Goal: Task Accomplishment & Management: Manage account settings

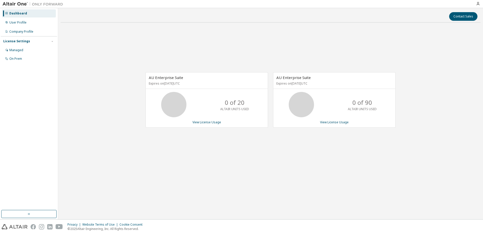
click at [337, 124] on div "AU Enterprise Suite Expires on [DATE] UTC 0 of 90 ALTAIR UNITS USED View Licens…" at bounding box center [334, 99] width 123 height 55
click at [27, 49] on div "Managed" at bounding box center [29, 50] width 54 height 8
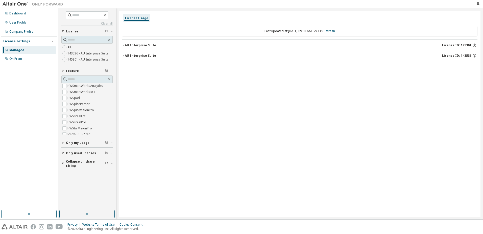
scroll to position [1826, 0]
click at [75, 47] on div "All 143536 - AU [GEOGRAPHIC_DATA] - AU Enterprise Suite" at bounding box center [86, 53] width 51 height 18
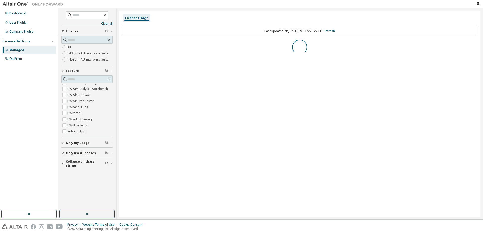
click at [82, 54] on label "143536 - AU Enterprise Suite" at bounding box center [88, 53] width 42 height 6
click at [83, 60] on label "145301 - AU Enterprise Suite" at bounding box center [88, 59] width 42 height 6
click at [133, 42] on button "AU Enterprise Suite License ID: 145301" at bounding box center [300, 45] width 356 height 11
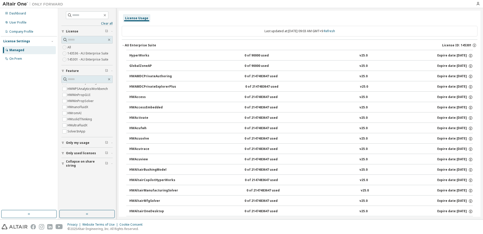
click at [80, 54] on label "143536 - AU Enterprise Suite" at bounding box center [88, 53] width 42 height 6
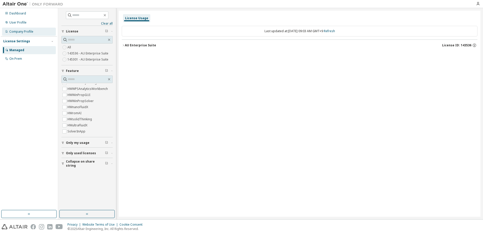
click at [33, 31] on div "Company Profile" at bounding box center [29, 32] width 54 height 8
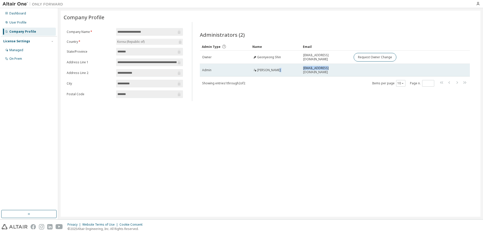
drag, startPoint x: 339, startPoint y: 68, endPoint x: 299, endPoint y: 66, distance: 40.0
click at [299, 66] on tr "Admin yongkyun Cho ykcho@cnu.ac.kr" at bounding box center [335, 70] width 270 height 13
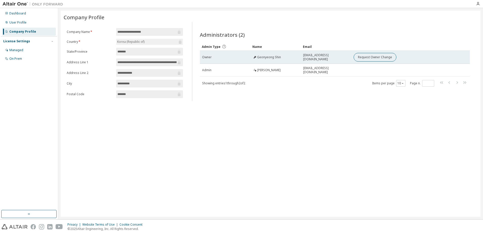
drag, startPoint x: 299, startPoint y: 66, endPoint x: 263, endPoint y: 56, distance: 37.6
click at [263, 56] on span "Geonyeong Shin" at bounding box center [269, 57] width 24 height 4
drag, startPoint x: 280, startPoint y: 57, endPoint x: 254, endPoint y: 57, distance: 26.8
click at [254, 57] on div "Geonyeong Shin" at bounding box center [267, 57] width 28 height 4
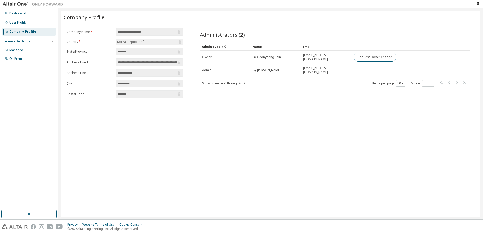
click at [327, 117] on div "**********" at bounding box center [271, 114] width 420 height 206
click at [161, 61] on input "**********" at bounding box center [147, 62] width 59 height 5
drag, startPoint x: 161, startPoint y: 61, endPoint x: 135, endPoint y: 65, distance: 26.8
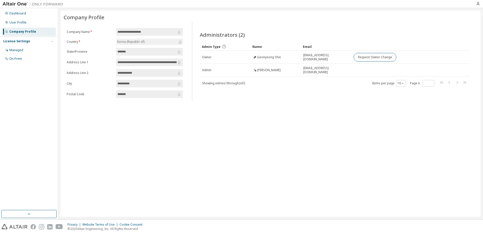
click at [135, 65] on span "**********" at bounding box center [149, 62] width 67 height 8
drag, startPoint x: 136, startPoint y: 65, endPoint x: 94, endPoint y: 70, distance: 42.6
click at [94, 70] on form "**********" at bounding box center [125, 63] width 116 height 70
drag, startPoint x: 94, startPoint y: 70, endPoint x: 270, endPoint y: 130, distance: 185.2
click at [270, 130] on div "**********" at bounding box center [271, 114] width 420 height 206
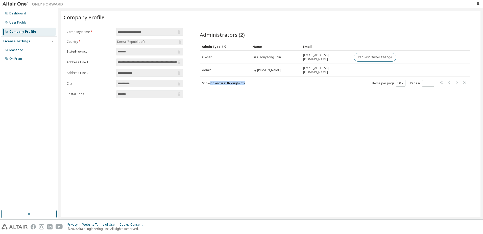
drag, startPoint x: 209, startPoint y: 82, endPoint x: 274, endPoint y: 85, distance: 64.5
click at [274, 85] on div "Showing entries 1 through 2 of 2 Items per page 10 Page n. *" at bounding box center [335, 82] width 270 height 7
drag, startPoint x: 274, startPoint y: 85, endPoint x: 273, endPoint y: 99, distance: 14.7
click at [273, 99] on div "Administrators (2) Clear Load Save Save As Field Operator Value Select filter S…" at bounding box center [335, 63] width 282 height 76
click at [398, 82] on button "10" at bounding box center [401, 83] width 7 height 4
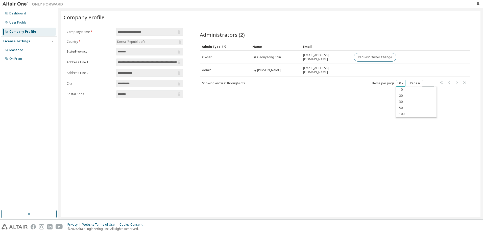
click at [401, 81] on button "10" at bounding box center [401, 83] width 7 height 4
click at [28, 24] on div "User Profile" at bounding box center [29, 22] width 54 height 8
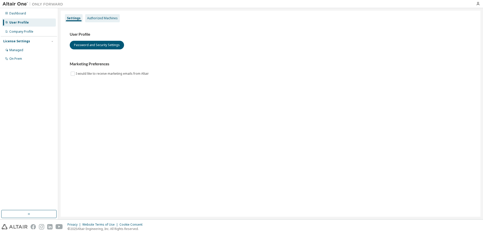
click at [101, 21] on div "Authorized Machines" at bounding box center [102, 18] width 35 height 8
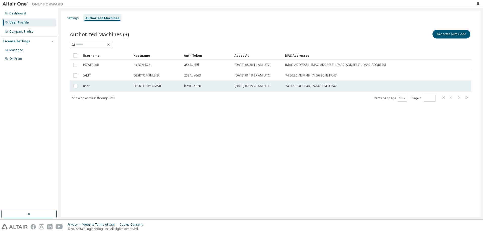
click at [72, 81] on td at bounding box center [75, 86] width 11 height 11
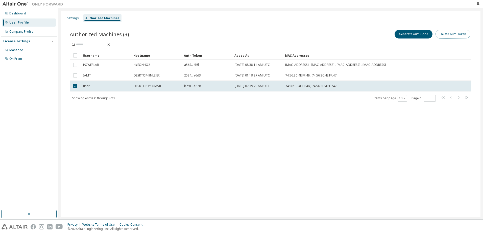
click at [447, 37] on button "Delete Auth Token" at bounding box center [453, 34] width 35 height 9
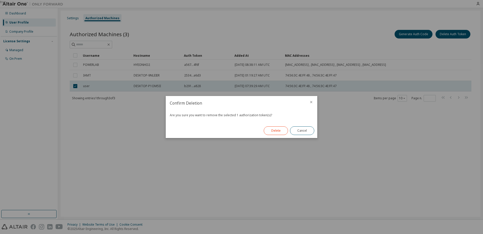
click at [273, 129] on button "Delete" at bounding box center [276, 130] width 24 height 9
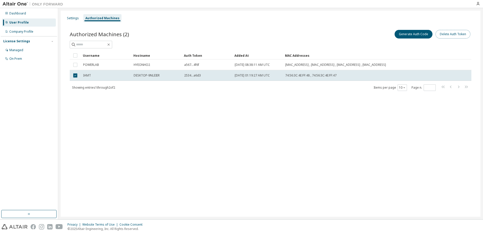
click at [451, 34] on button "Delete Auth Token" at bounding box center [453, 34] width 35 height 9
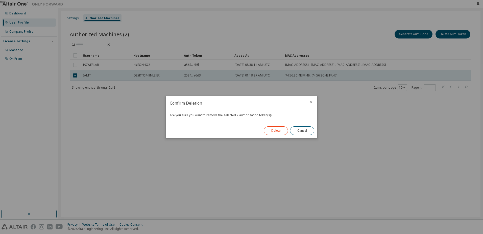
click at [269, 134] on button "Delete" at bounding box center [276, 130] width 24 height 9
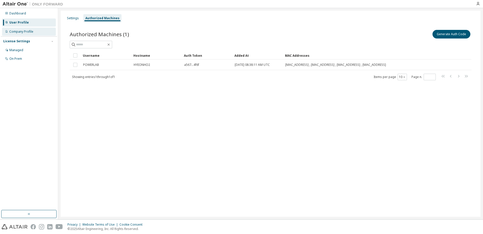
click at [24, 31] on div "Company Profile" at bounding box center [21, 32] width 24 height 4
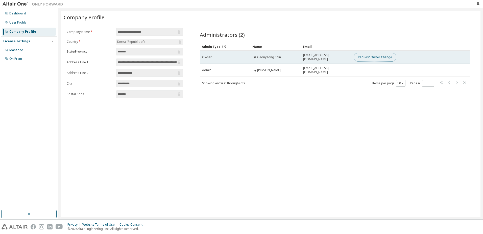
click at [371, 53] on button "Request Owner Change" at bounding box center [375, 57] width 43 height 9
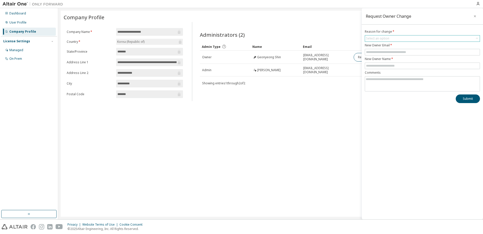
click at [381, 39] on div "Select an option" at bounding box center [377, 38] width 23 height 4
click at [372, 61] on li "User no longer manages this responsibility" at bounding box center [422, 59] width 114 height 7
click at [373, 52] on input "text" at bounding box center [422, 52] width 113 height 4
click at [279, 145] on div "**********" at bounding box center [271, 114] width 420 height 206
click at [424, 52] on input "text" at bounding box center [422, 52] width 113 height 4
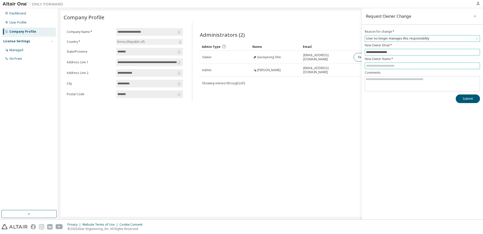
type input "**********"
click at [369, 66] on input "text" at bounding box center [422, 66] width 113 height 4
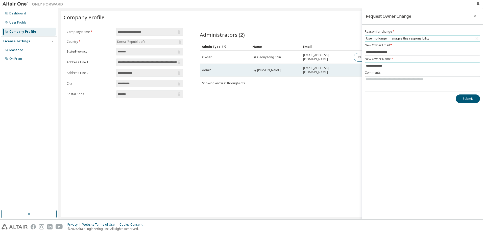
type input "**********"
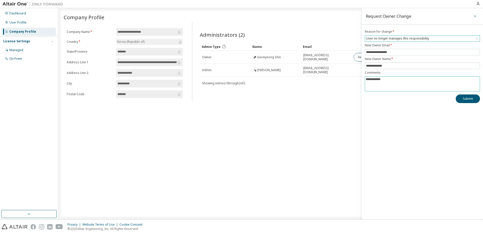
type textarea "**********"
click at [477, 16] on button "button" at bounding box center [475, 16] width 8 height 8
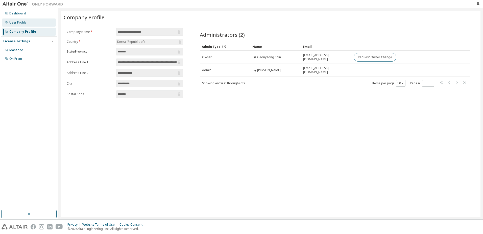
click at [36, 24] on div "User Profile" at bounding box center [29, 22] width 54 height 8
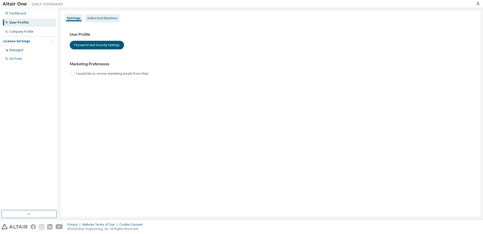
click at [94, 20] on div "Authorized Machines" at bounding box center [102, 18] width 31 height 4
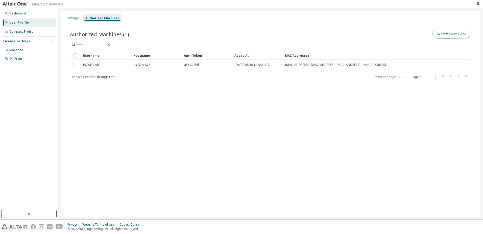
click at [436, 32] on button "Generate Auth Code" at bounding box center [452, 34] width 38 height 9
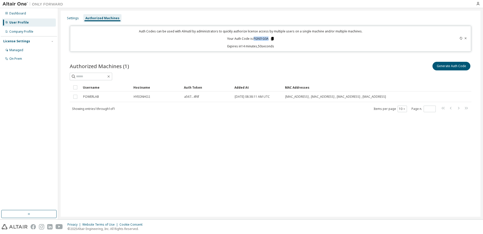
click at [272, 40] on p "Your Auth Code is: FGNI1G0A" at bounding box center [251, 38] width 48 height 5
copy p "FGNI1G0A"
